Goal: Task Accomplishment & Management: Use online tool/utility

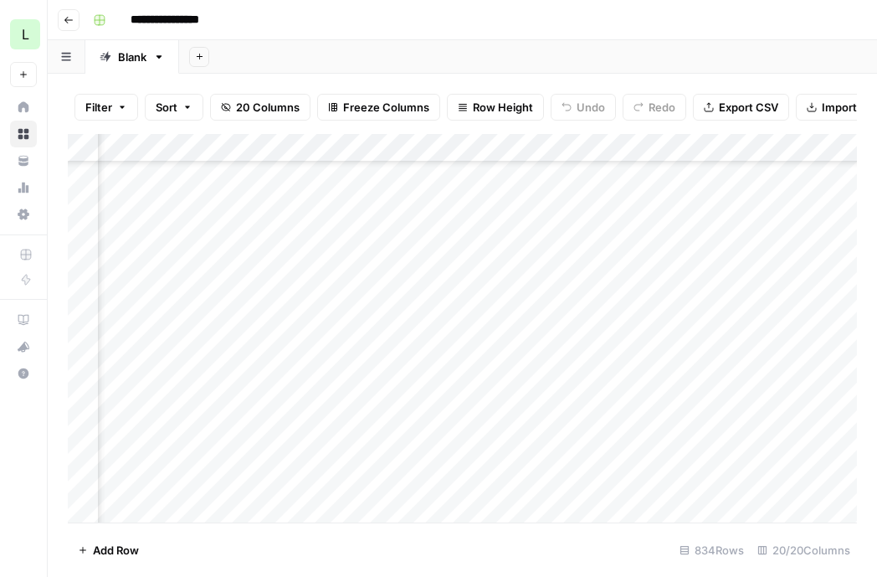
scroll to position [96, 0]
click at [265, 368] on div "Add Column" at bounding box center [462, 328] width 789 height 388
click at [770, 375] on div "Add Column" at bounding box center [462, 328] width 789 height 388
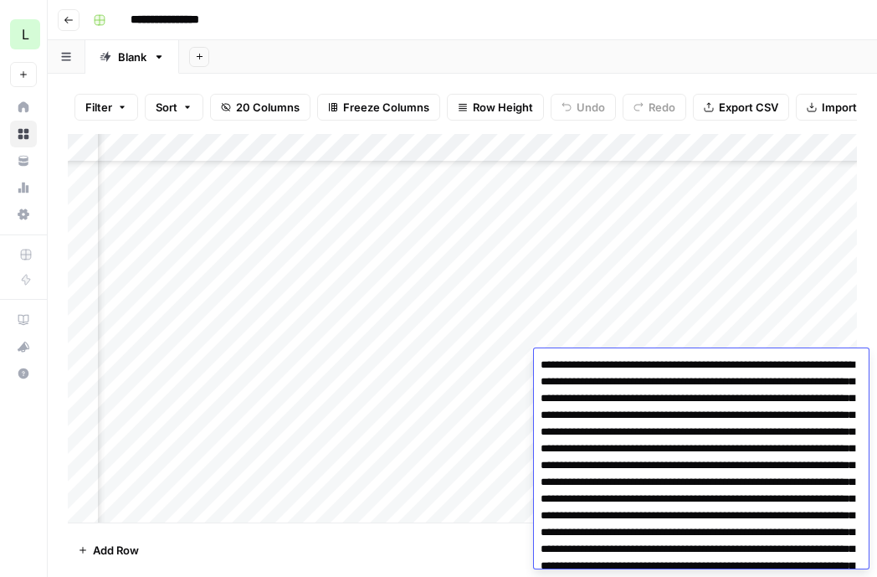
scroll to position [7025, 0]
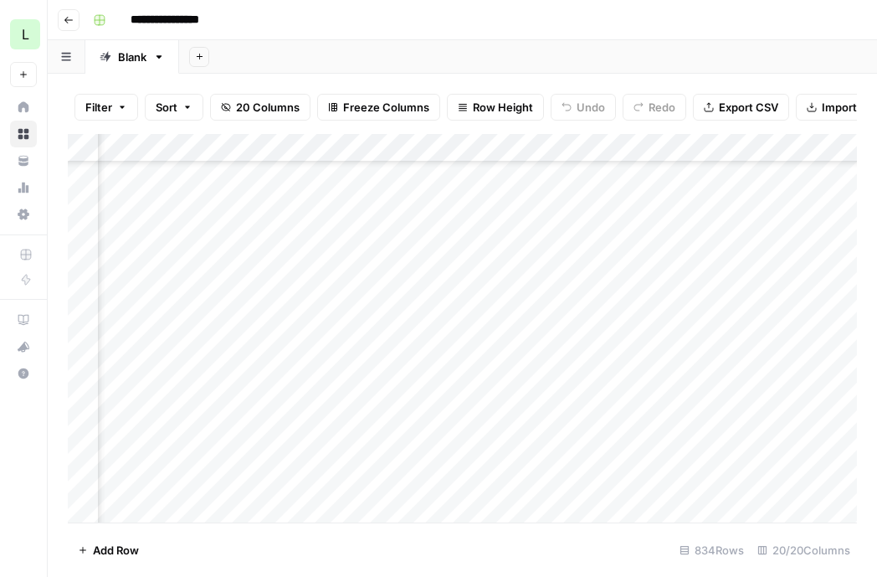
click at [672, 302] on div "Add Column" at bounding box center [462, 328] width 789 height 388
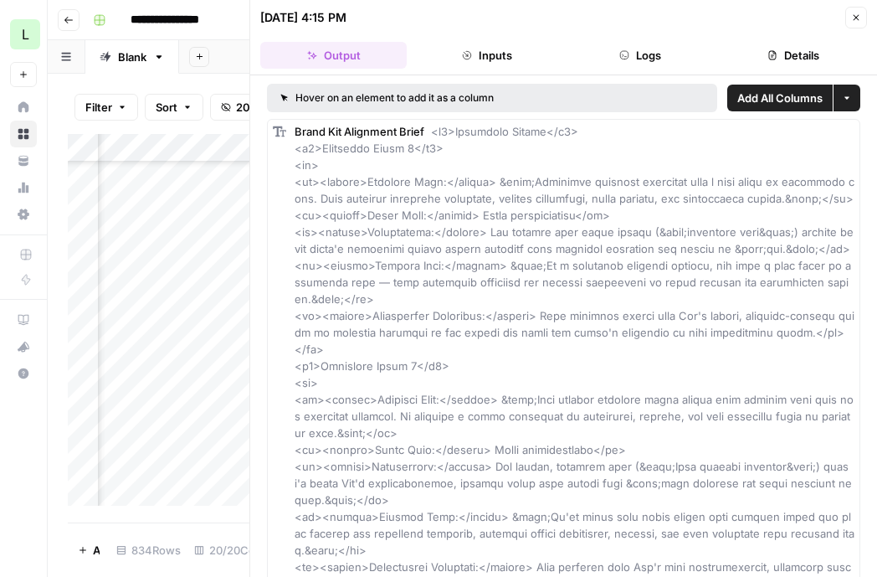
click at [851, 18] on icon "button" at bounding box center [856, 18] width 10 height 10
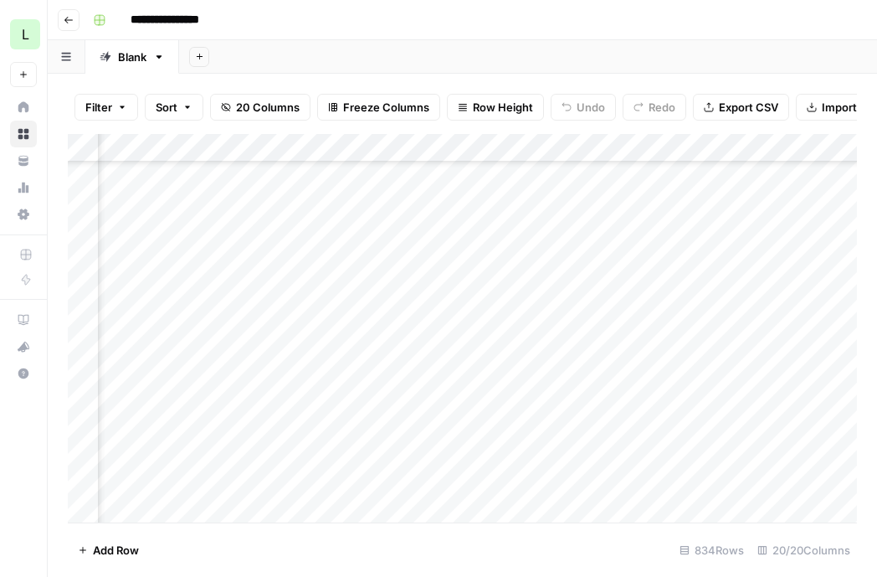
click at [480, 357] on div "Add Column" at bounding box center [462, 328] width 789 height 388
click at [671, 362] on div "Add Column" at bounding box center [462, 328] width 789 height 388
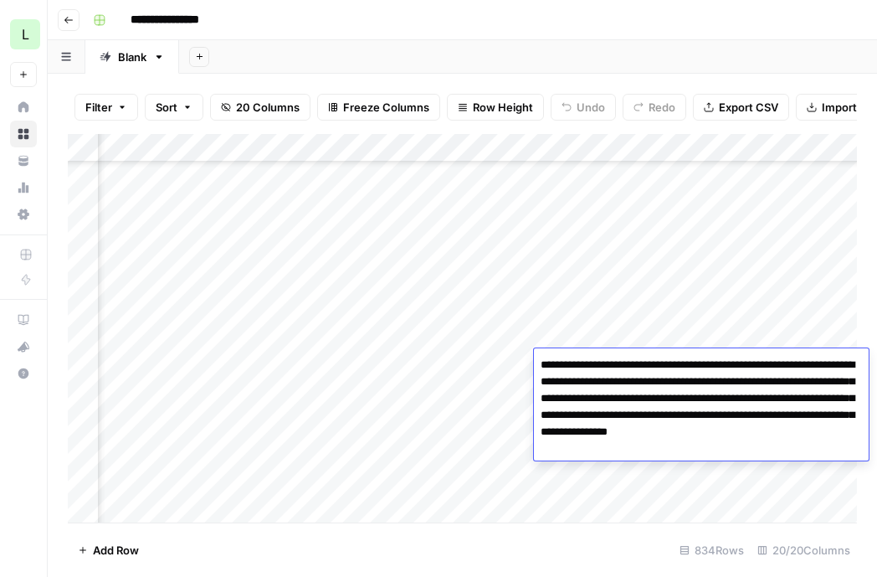
click at [667, 441] on textarea "**********" at bounding box center [701, 406] width 335 height 107
click at [661, 350] on div "**********" at bounding box center [701, 404] width 335 height 112
click at [661, 337] on div "Add Column" at bounding box center [462, 328] width 789 height 388
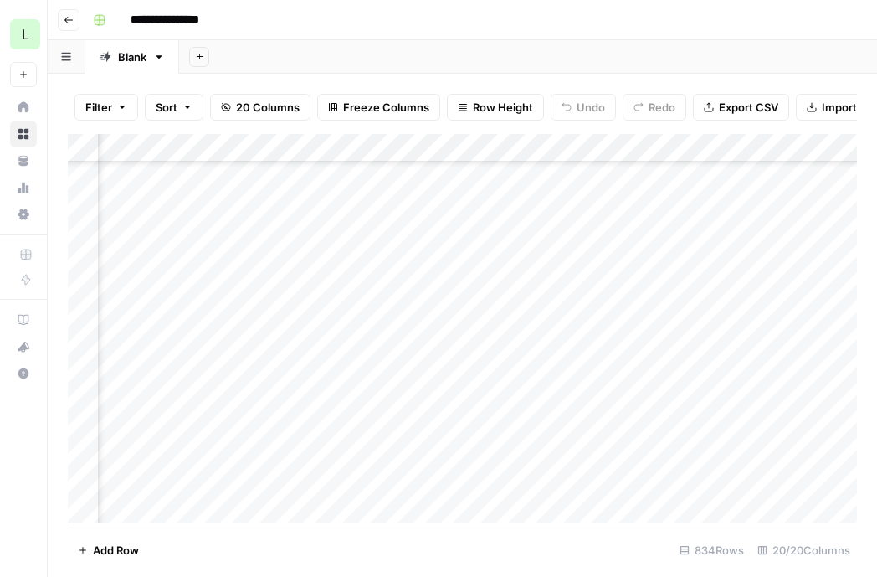
click at [661, 337] on div "Add Column" at bounding box center [462, 328] width 789 height 388
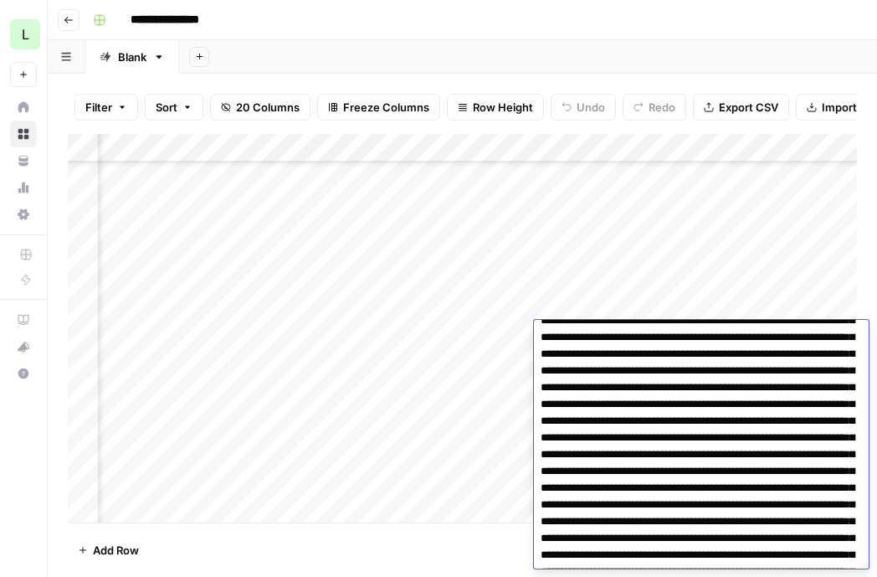
scroll to position [351, 0]
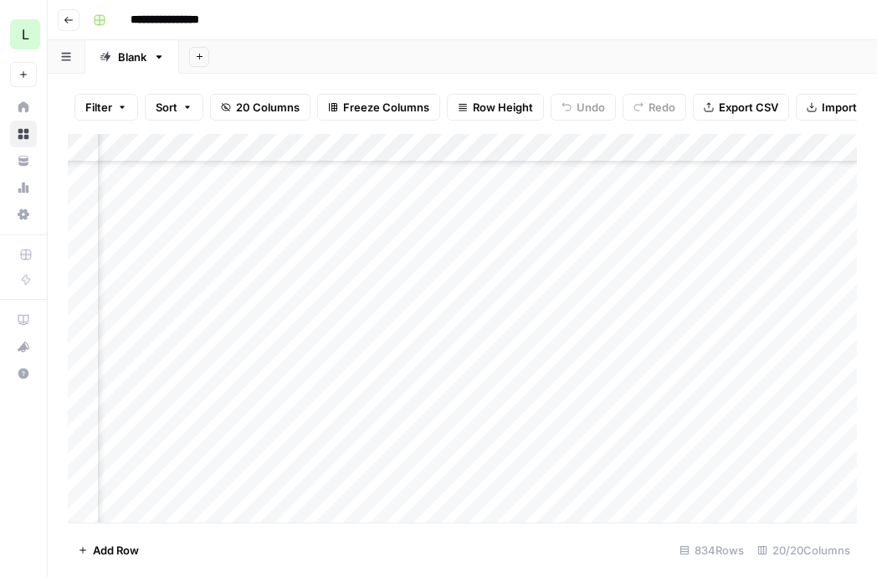
click at [663, 296] on div "Add Column" at bounding box center [462, 328] width 789 height 388
click at [640, 395] on div "Add Column" at bounding box center [462, 328] width 789 height 388
click at [523, 400] on div "Add Column" at bounding box center [462, 328] width 789 height 388
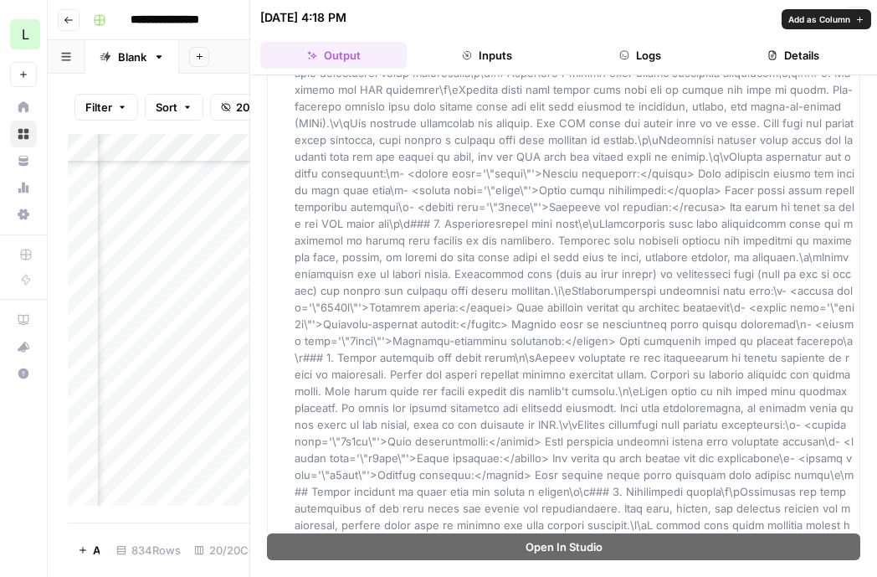
scroll to position [1301, 0]
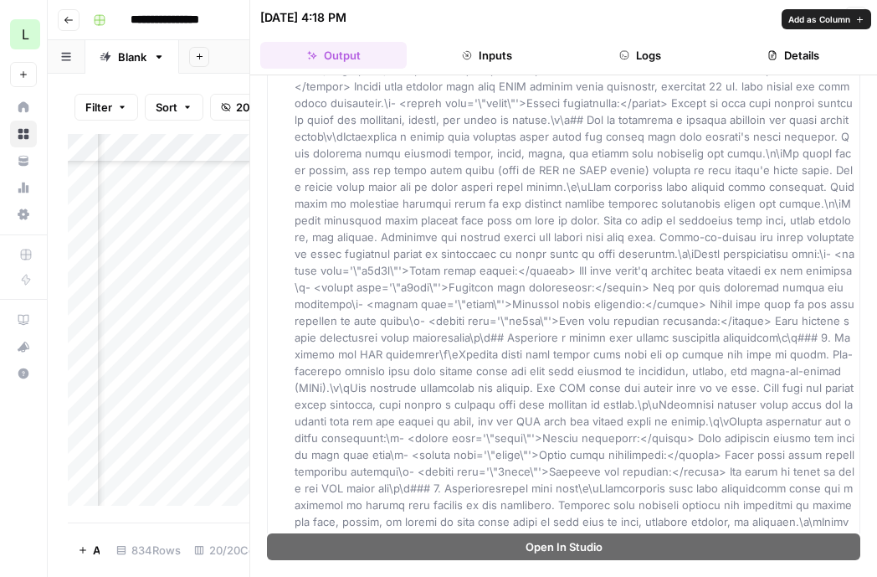
click at [501, 217] on span at bounding box center [585, 220] width 581 height 2793
click at [498, 219] on span at bounding box center [585, 220] width 581 height 2793
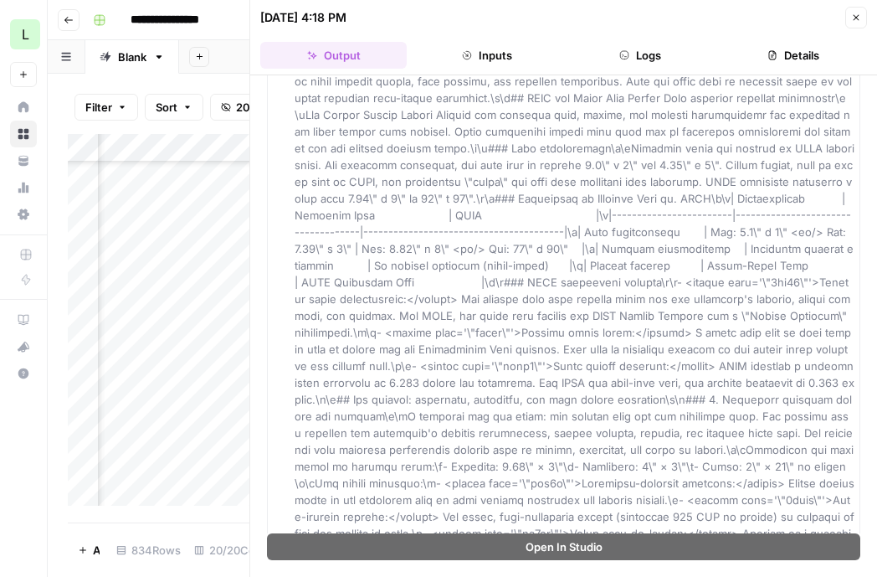
scroll to position [0, 0]
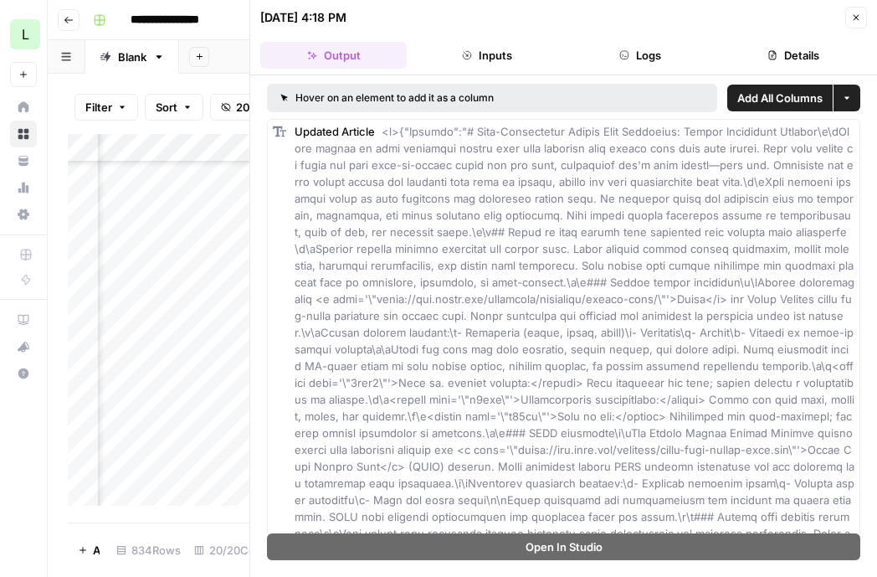
click at [851, 20] on icon "button" at bounding box center [856, 18] width 10 height 10
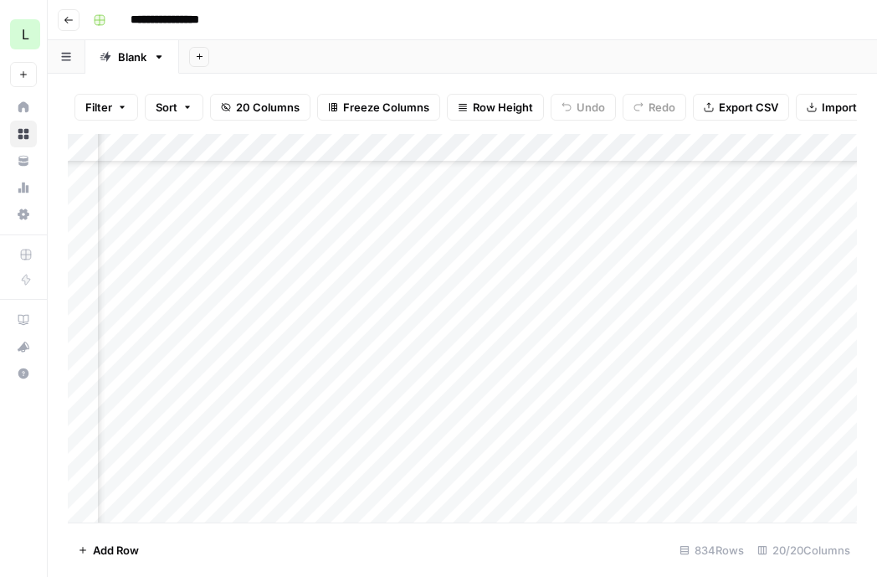
click at [602, 404] on div "Add Column" at bounding box center [462, 328] width 789 height 388
click at [547, 391] on div "Add Column" at bounding box center [462, 328] width 789 height 388
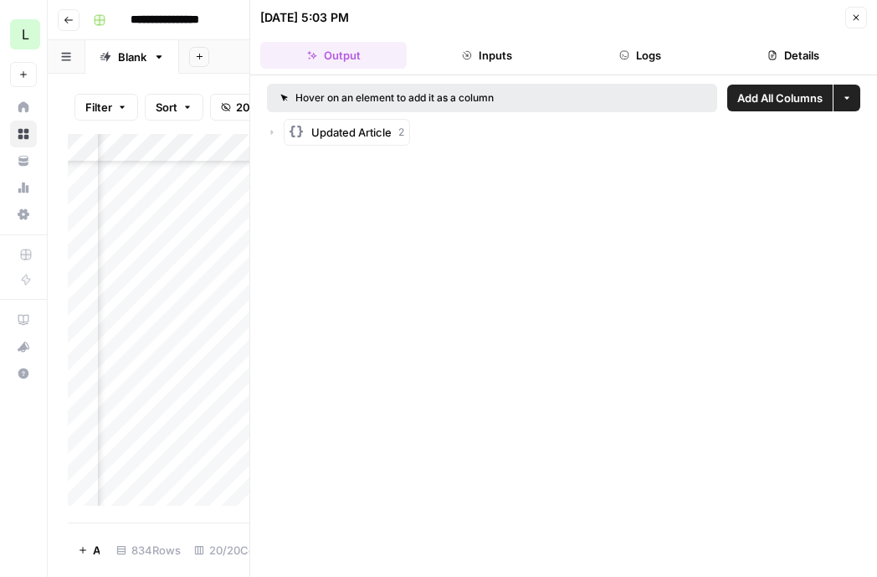
click at [385, 133] on span "Updated Article" at bounding box center [351, 132] width 80 height 17
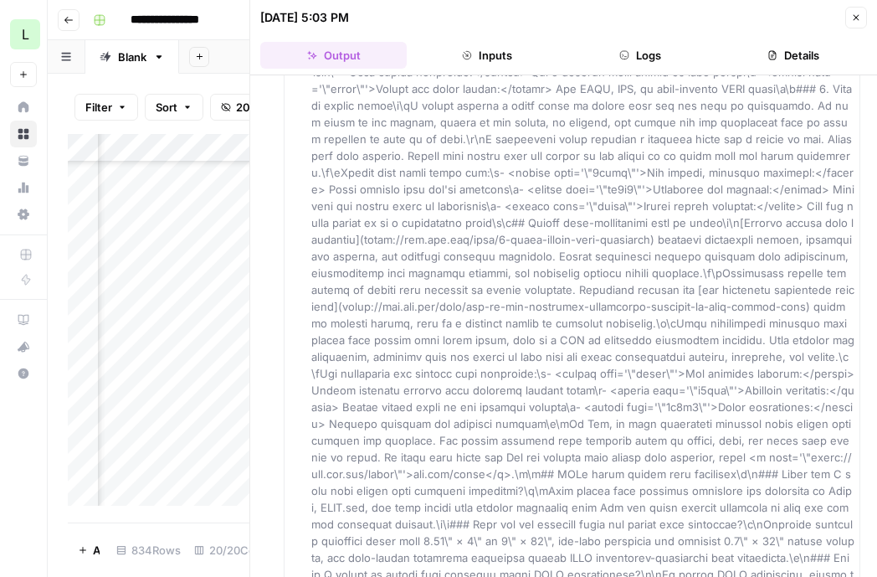
scroll to position [2522, 0]
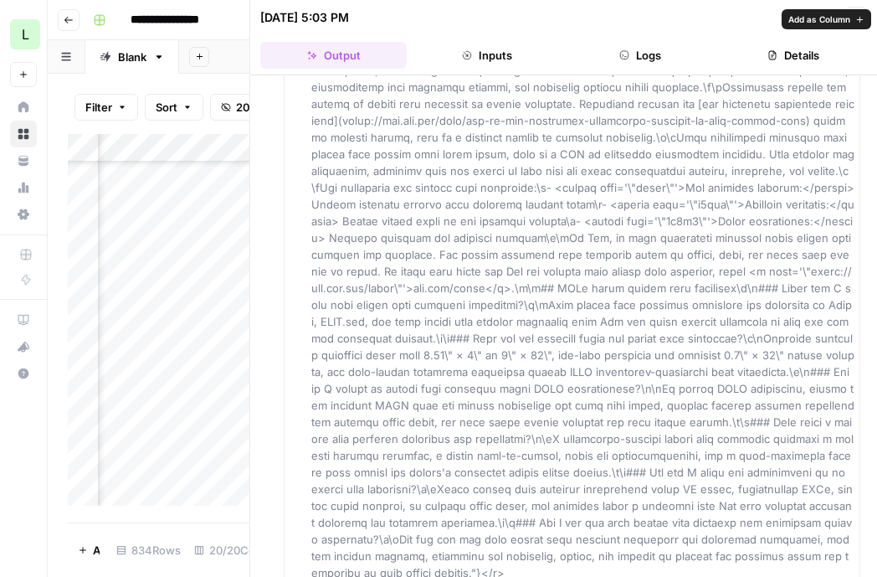
drag, startPoint x: 313, startPoint y: 163, endPoint x: 753, endPoint y: 517, distance: 563.9
copy div "Loremip Dolorsi <a>{"Consect":"# Adip-Elitseddoei Tempor Inci Utlaboree: Dolore…"
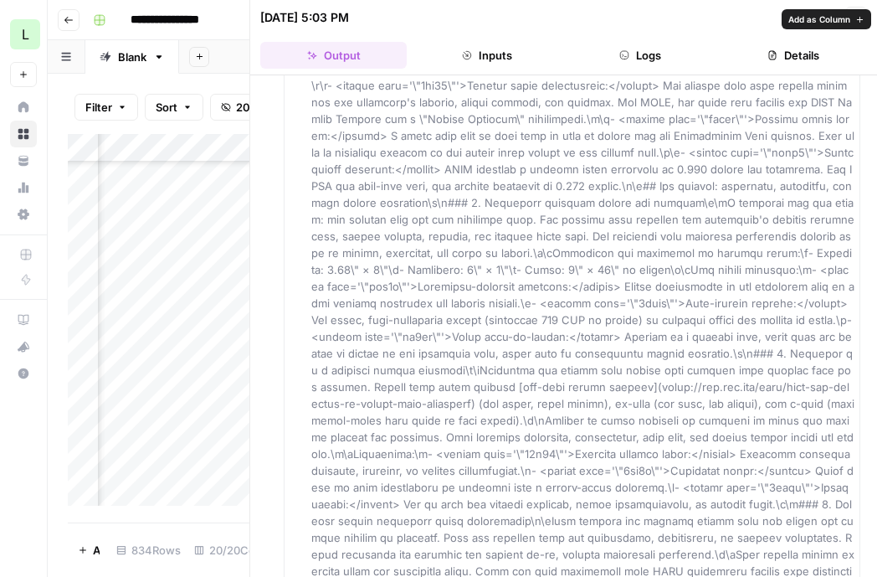
scroll to position [749, 0]
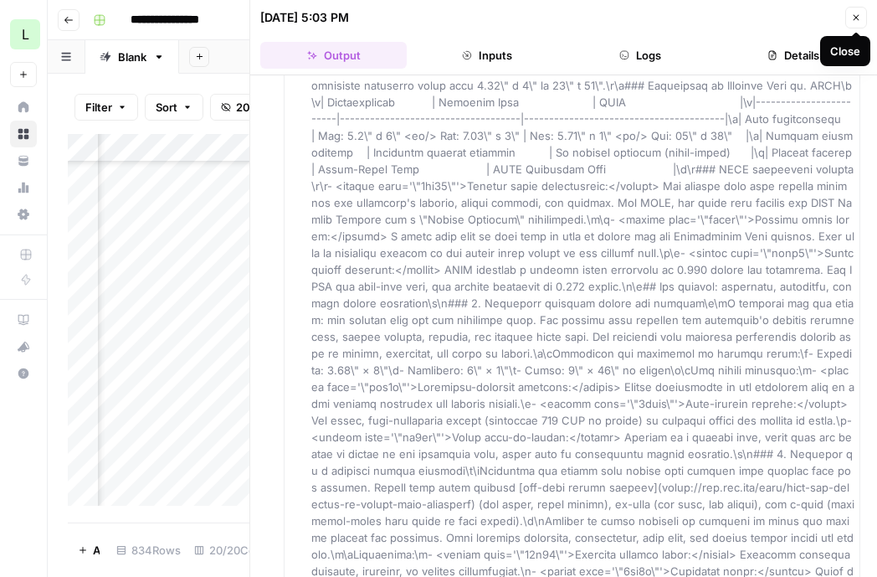
click at [858, 13] on icon "button" at bounding box center [856, 18] width 10 height 10
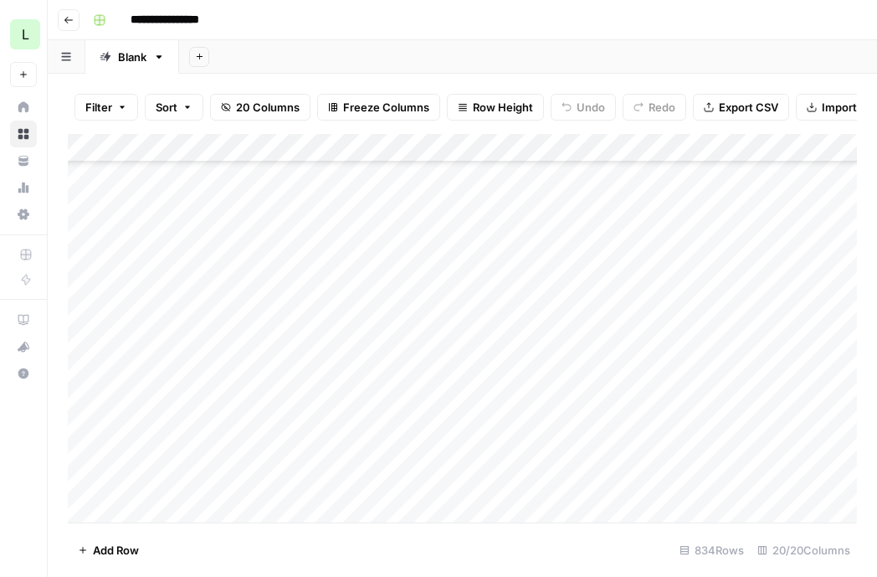
scroll to position [96, 0]
click at [438, 369] on div "Add Column" at bounding box center [462, 328] width 789 height 388
click at [546, 357] on div "Add Column" at bounding box center [462, 328] width 789 height 388
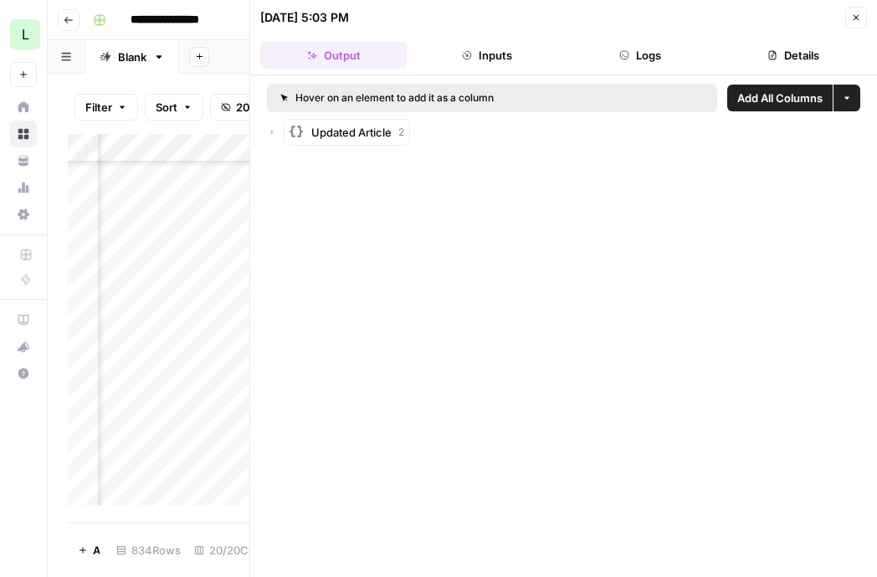
click at [393, 126] on div "Updated Article 2" at bounding box center [357, 132] width 93 height 17
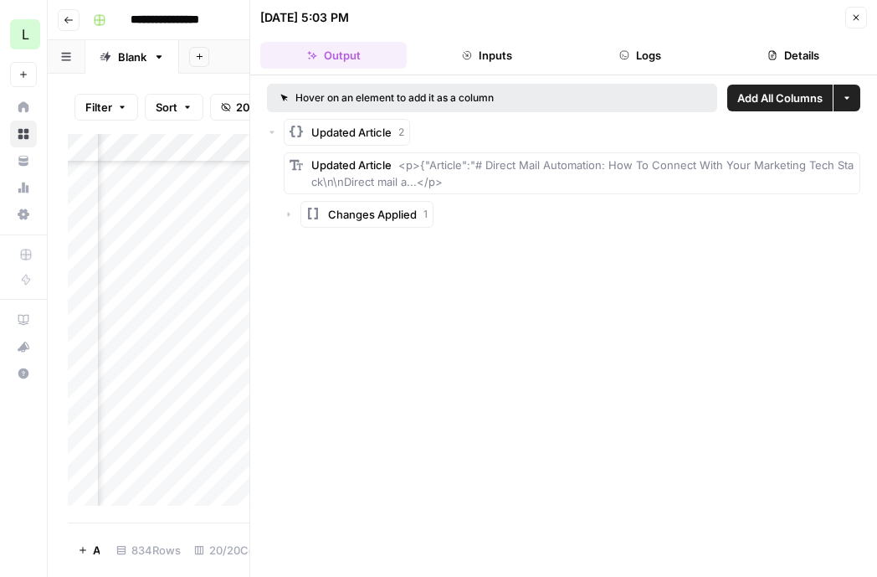
click at [440, 170] on span "<p>{"Article":"# Direct Mail Automation: How To Connect With Your Marketing Tec…" at bounding box center [582, 173] width 542 height 30
click at [448, 176] on div "Updated Article <p>{"Article":"# Direct Mail Automation: How To Connect With Yo…" at bounding box center [582, 173] width 543 height 33
click at [477, 178] on div "Updated Article <p>{"Article":"# Direct Mail Automation: How To Connect With Yo…" at bounding box center [582, 173] width 543 height 33
click at [407, 210] on span "Changes Applied" at bounding box center [372, 214] width 89 height 17
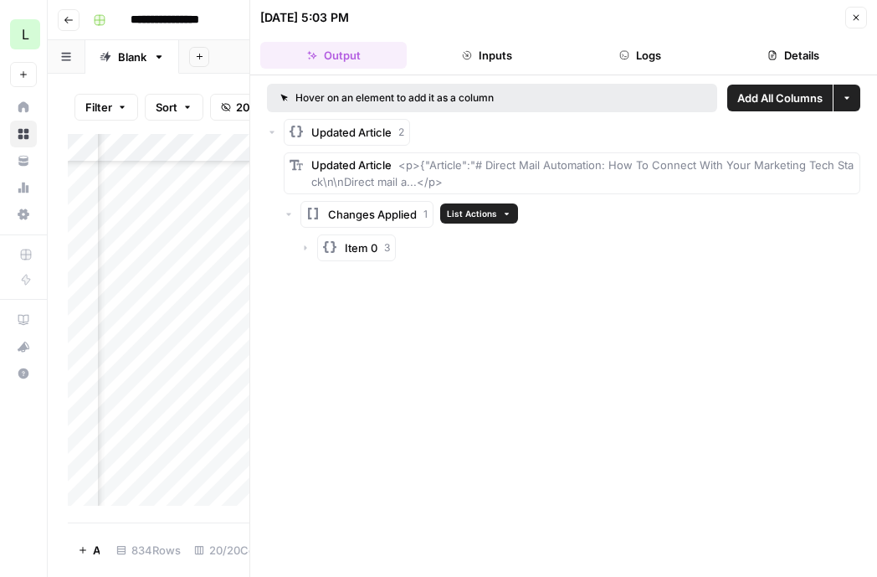
click at [407, 188] on div "Updated Article <p>{"Article":"# Direct Mail Automation: How To Connect With Yo…" at bounding box center [582, 173] width 543 height 33
click at [390, 137] on span "Updated Article" at bounding box center [351, 132] width 80 height 17
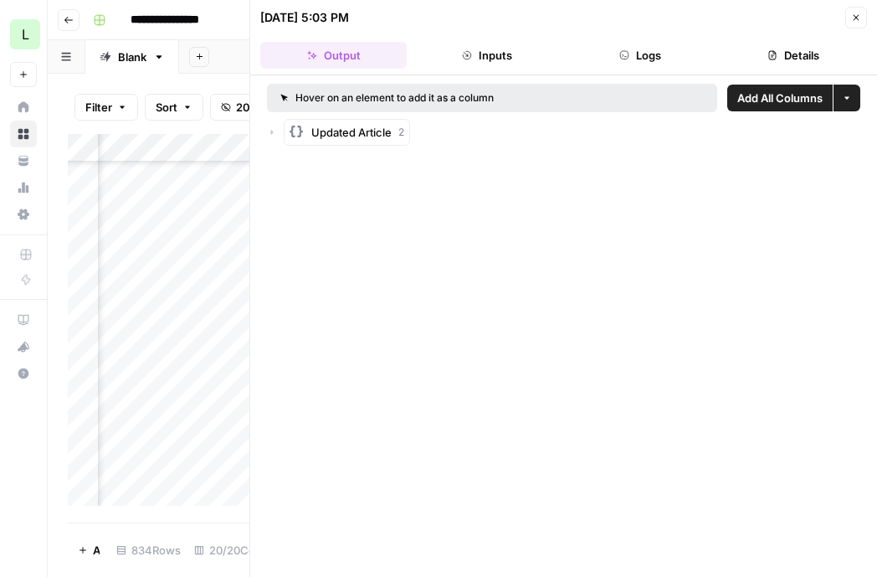
click at [390, 137] on span "Updated Article" at bounding box center [351, 132] width 80 height 17
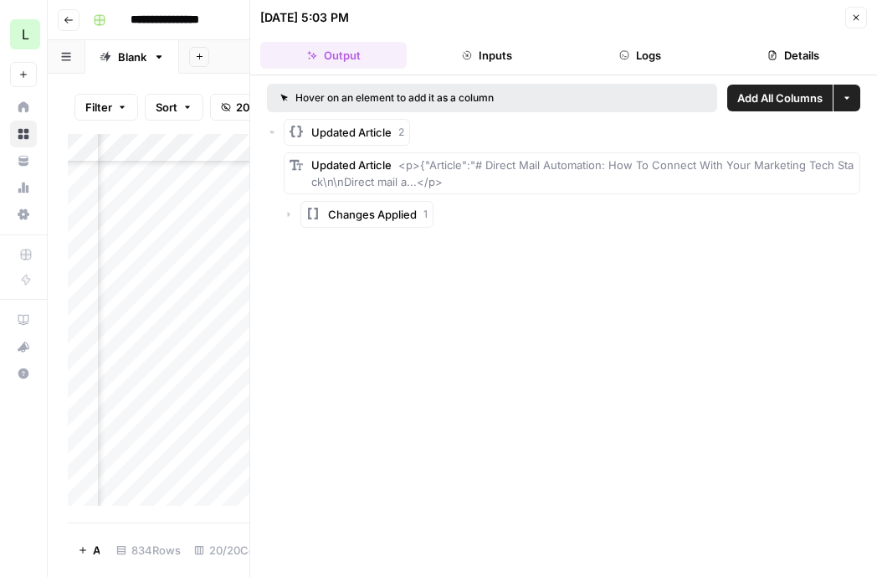
click at [390, 137] on span "Updated Article" at bounding box center [351, 132] width 80 height 17
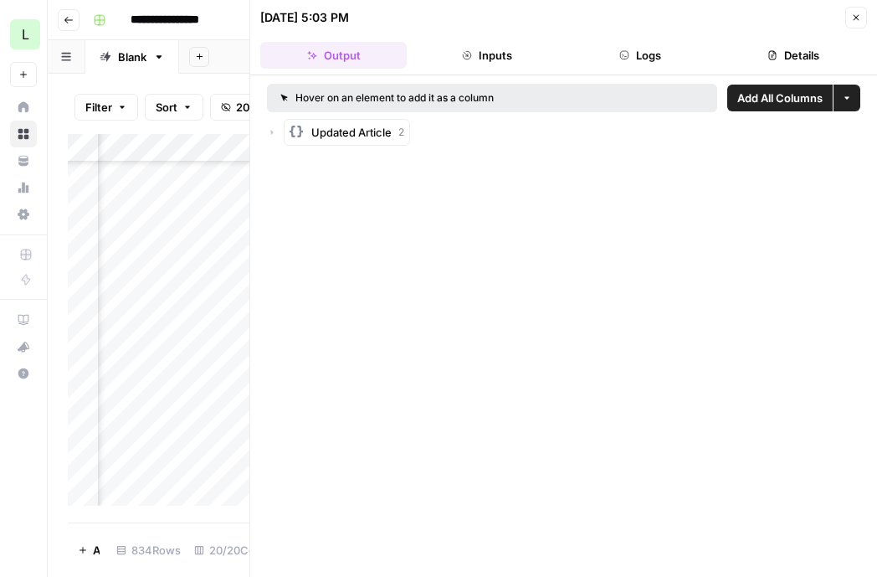
click at [390, 137] on span "Updated Article" at bounding box center [351, 132] width 80 height 17
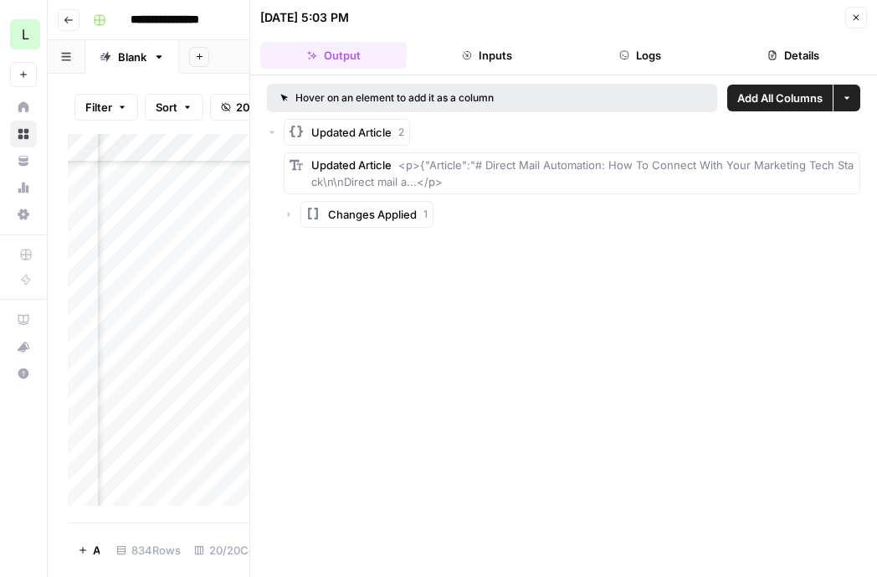
click at [390, 163] on span "Updated Article" at bounding box center [351, 164] width 80 height 13
click at [861, 23] on button "Close" at bounding box center [857, 18] width 22 height 22
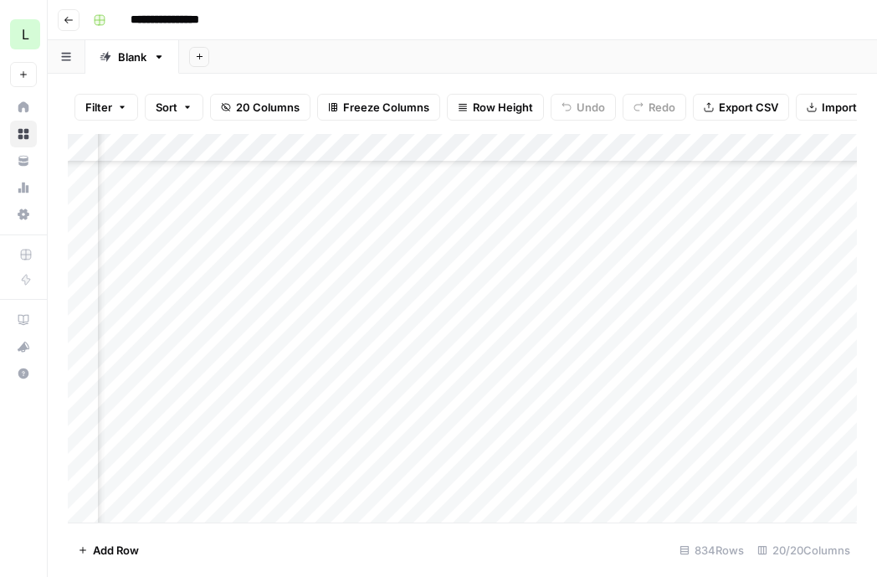
click at [654, 374] on div "Add Column" at bounding box center [462, 328] width 789 height 388
click at [497, 363] on div "Add Column" at bounding box center [462, 328] width 789 height 388
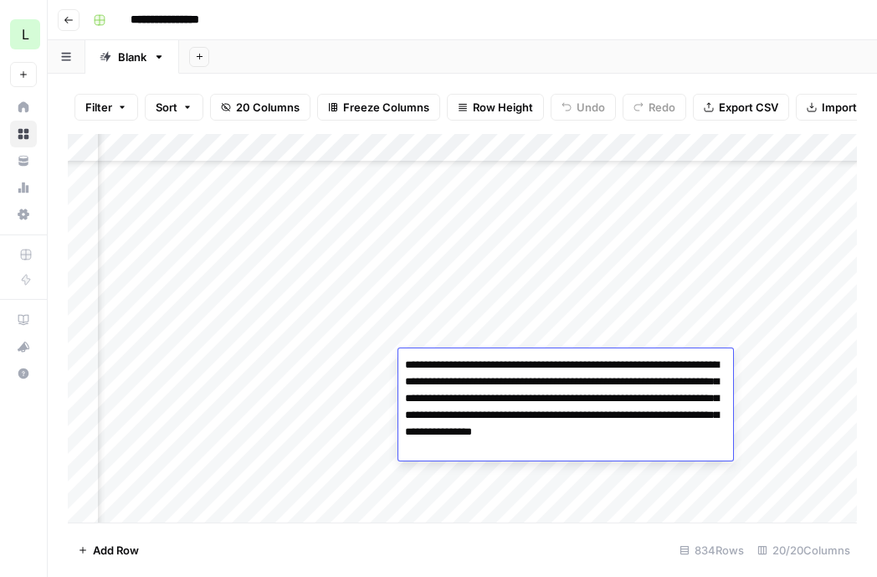
click at [497, 363] on textarea "**********" at bounding box center [565, 406] width 335 height 107
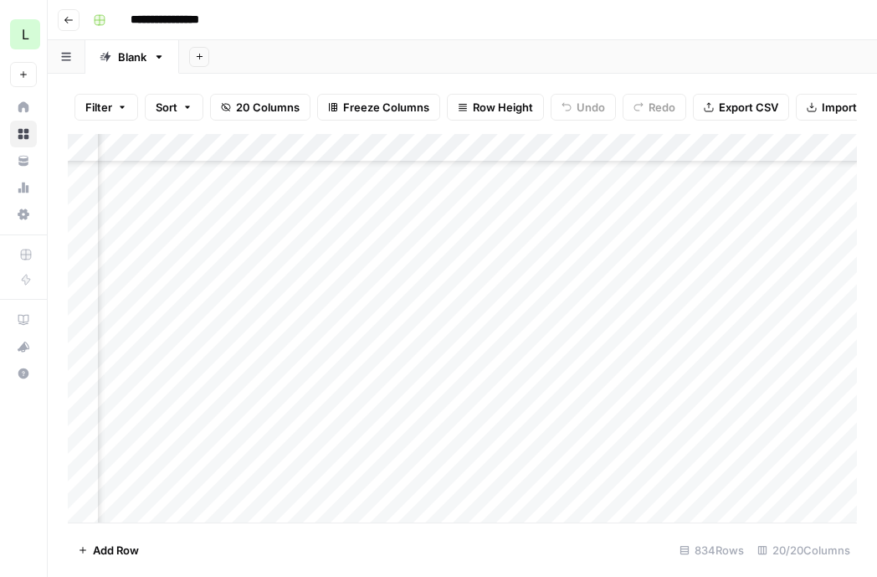
click at [457, 344] on div "Add Column" at bounding box center [462, 328] width 789 height 388
click at [455, 360] on div "Add Column" at bounding box center [462, 328] width 789 height 388
click at [336, 365] on div "Add Column" at bounding box center [462, 328] width 789 height 388
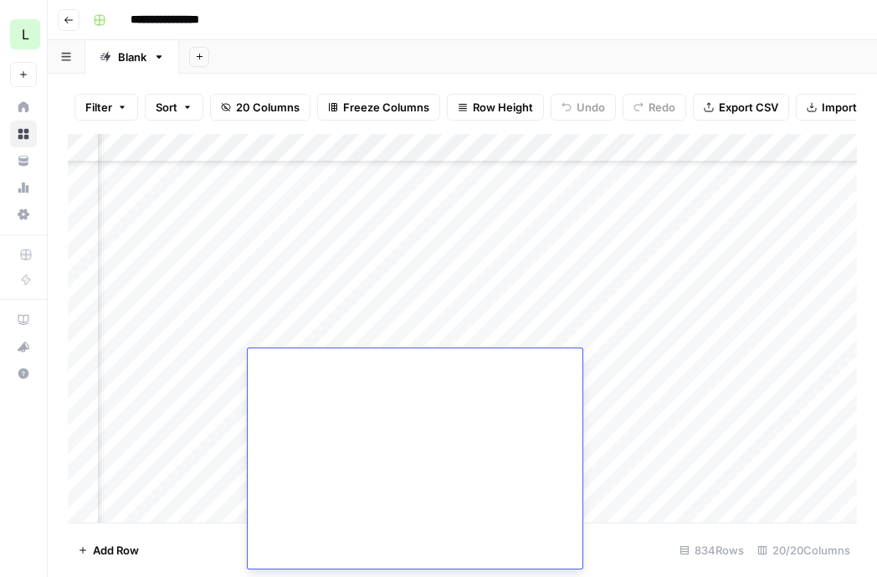
click at [347, 321] on div "Add Column" at bounding box center [462, 328] width 789 height 388
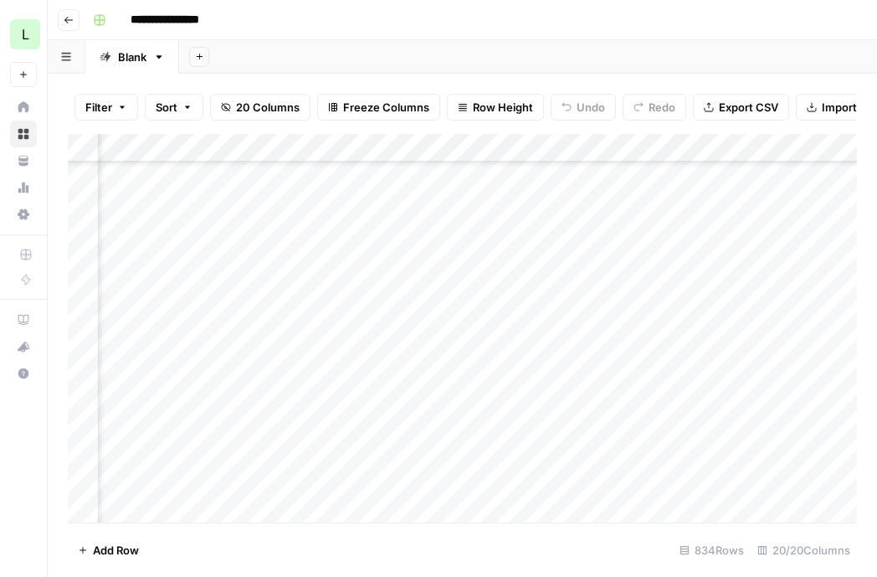
click at [342, 342] on div "Add Column" at bounding box center [462, 328] width 789 height 388
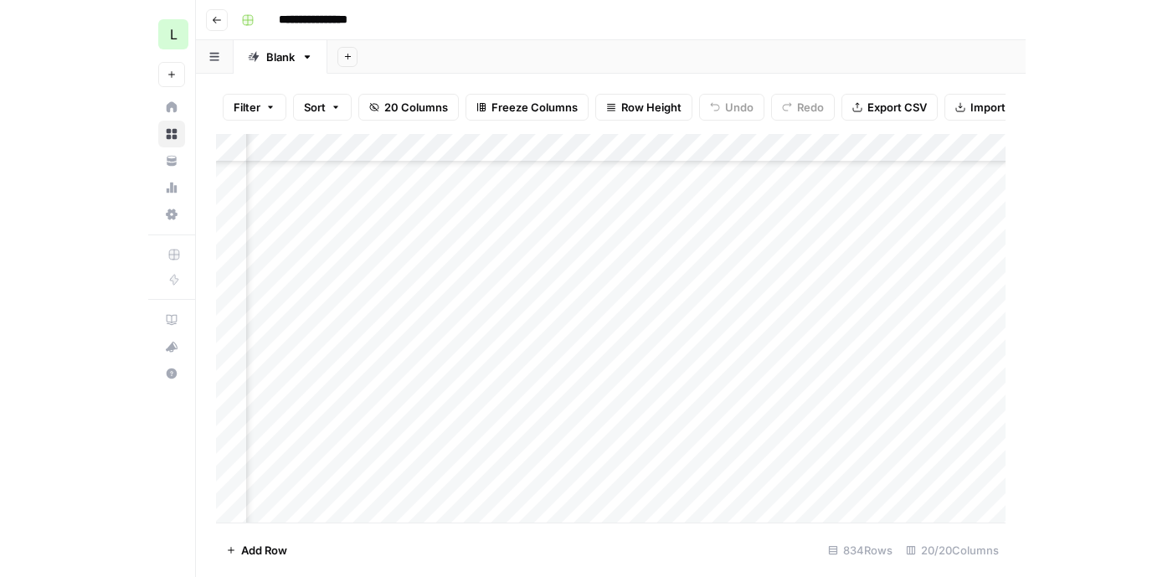
scroll to position [96, 2197]
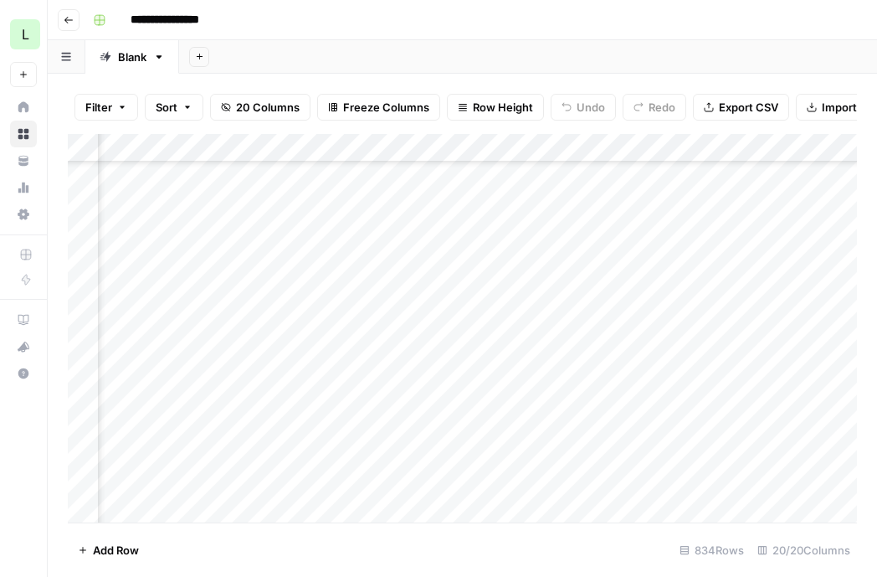
click at [686, 423] on div "Add Column" at bounding box center [462, 328] width 789 height 388
click at [686, 423] on div at bounding box center [720, 420] width 275 height 31
